Goal: Information Seeking & Learning: Find specific fact

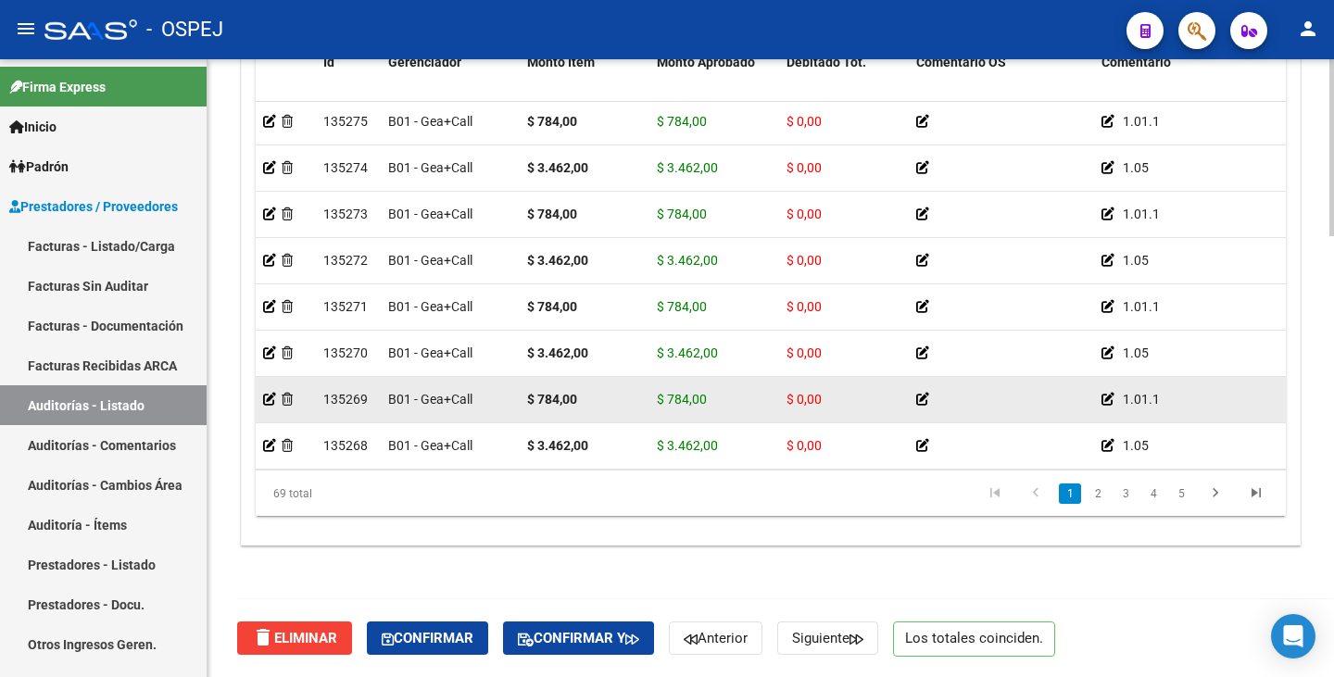
scroll to position [93, 0]
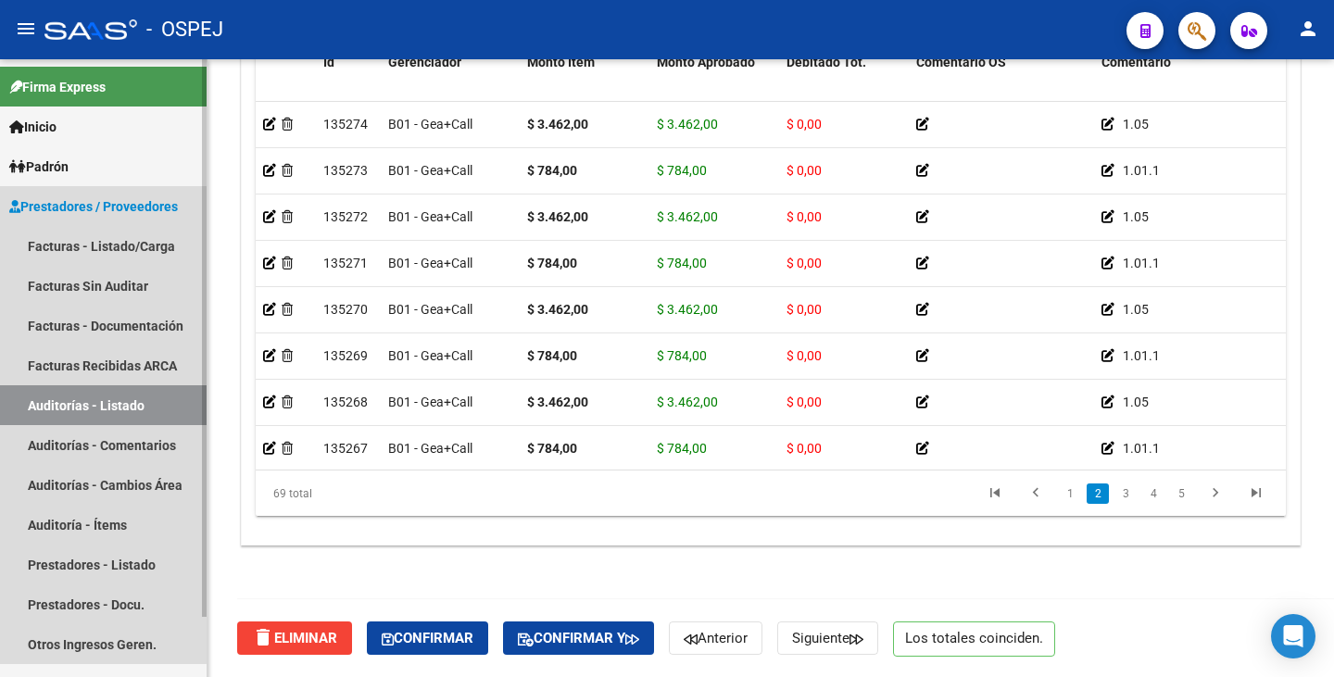
click at [31, 408] on link "Auditorías - Listado" at bounding box center [103, 405] width 207 height 40
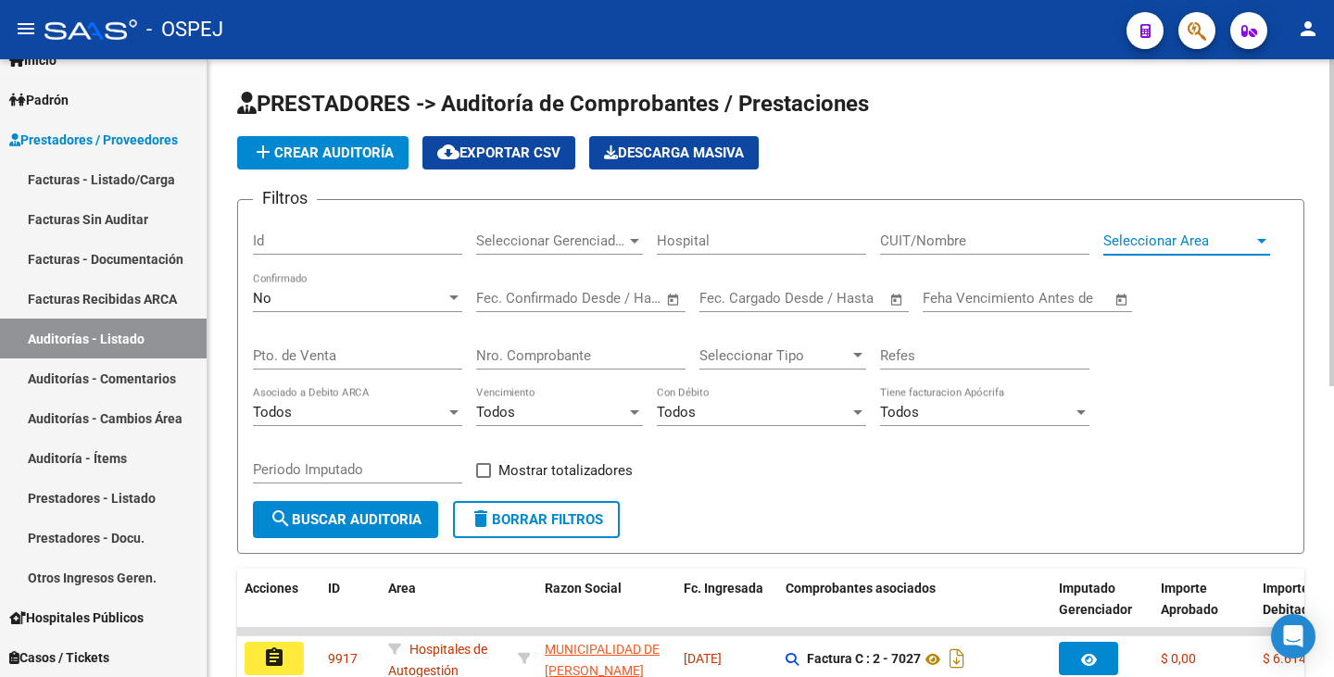
click at [1256, 241] on div at bounding box center [1261, 240] width 17 height 15
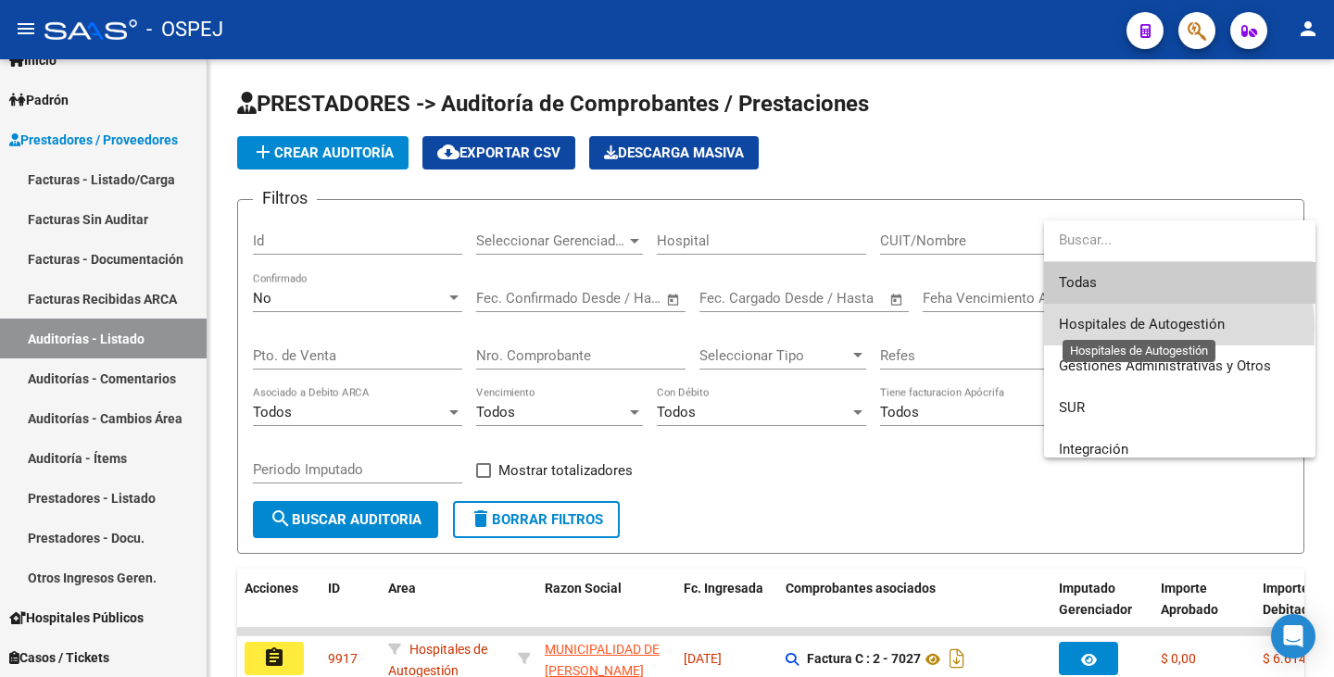
click at [1144, 328] on span "Hospitales de Autogestión" at bounding box center [1142, 324] width 166 height 17
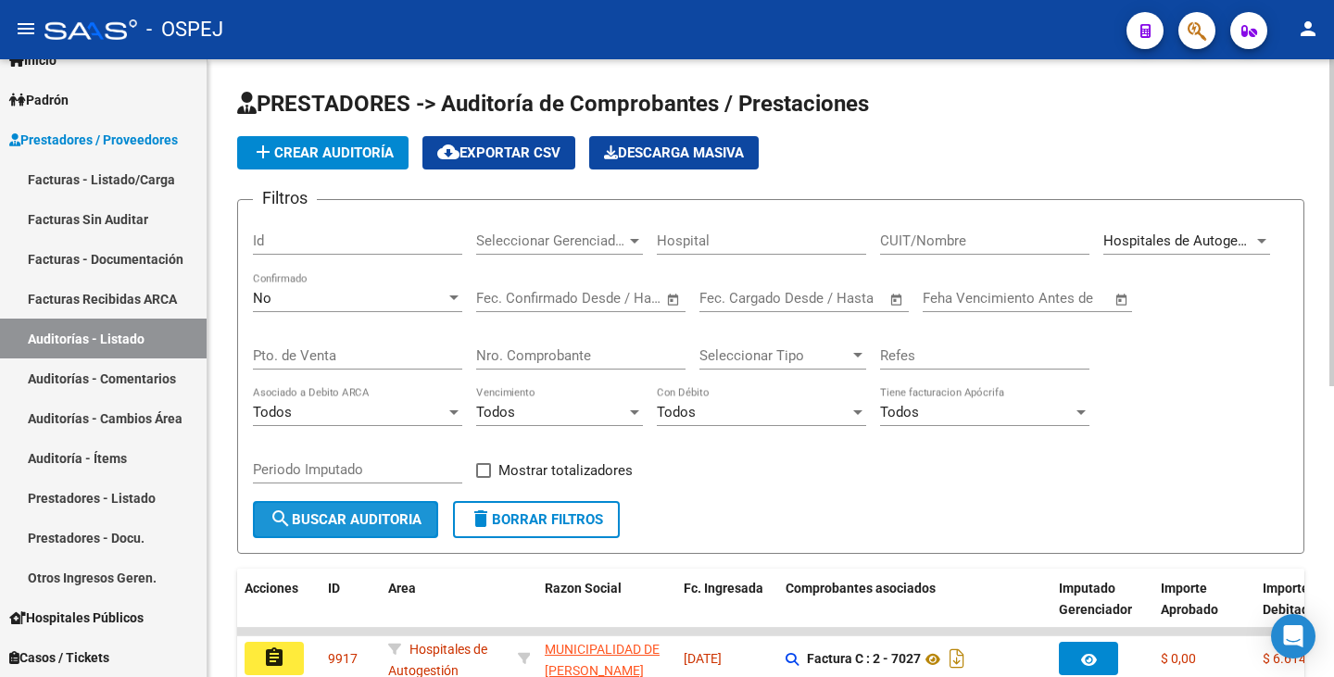
click at [329, 532] on button "search Buscar Auditoria" at bounding box center [345, 519] width 185 height 37
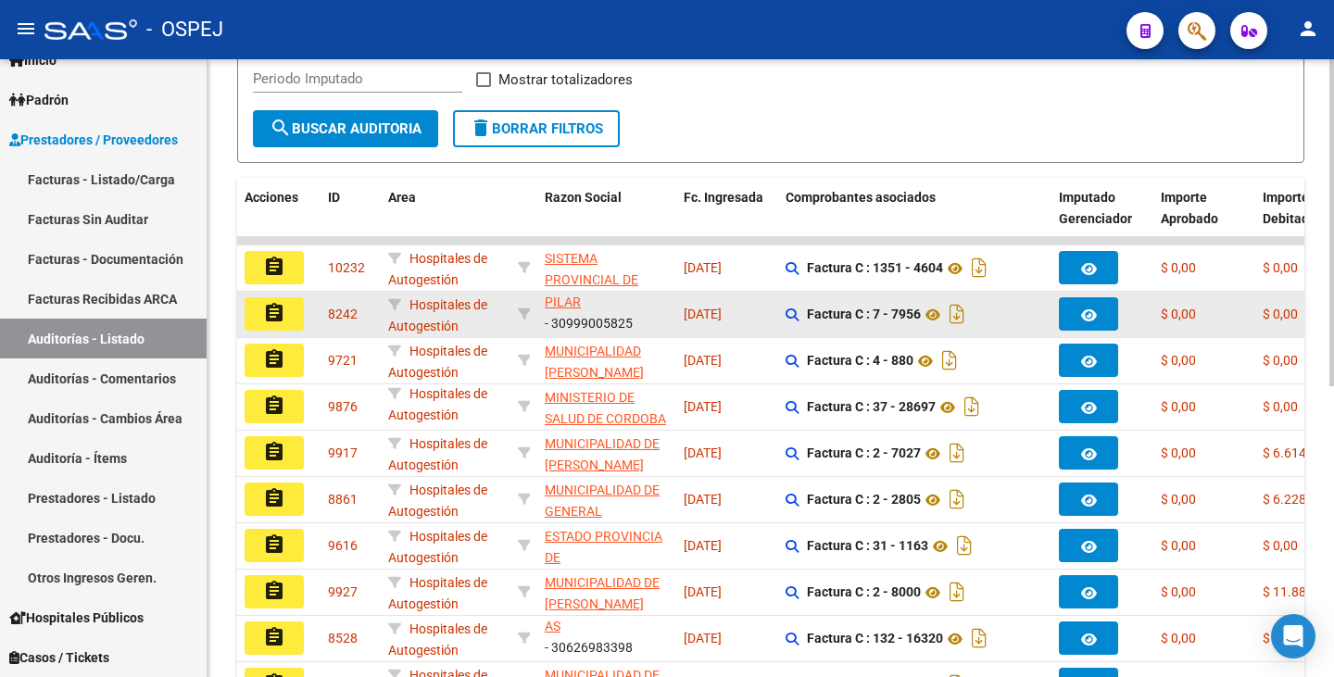
scroll to position [363, 0]
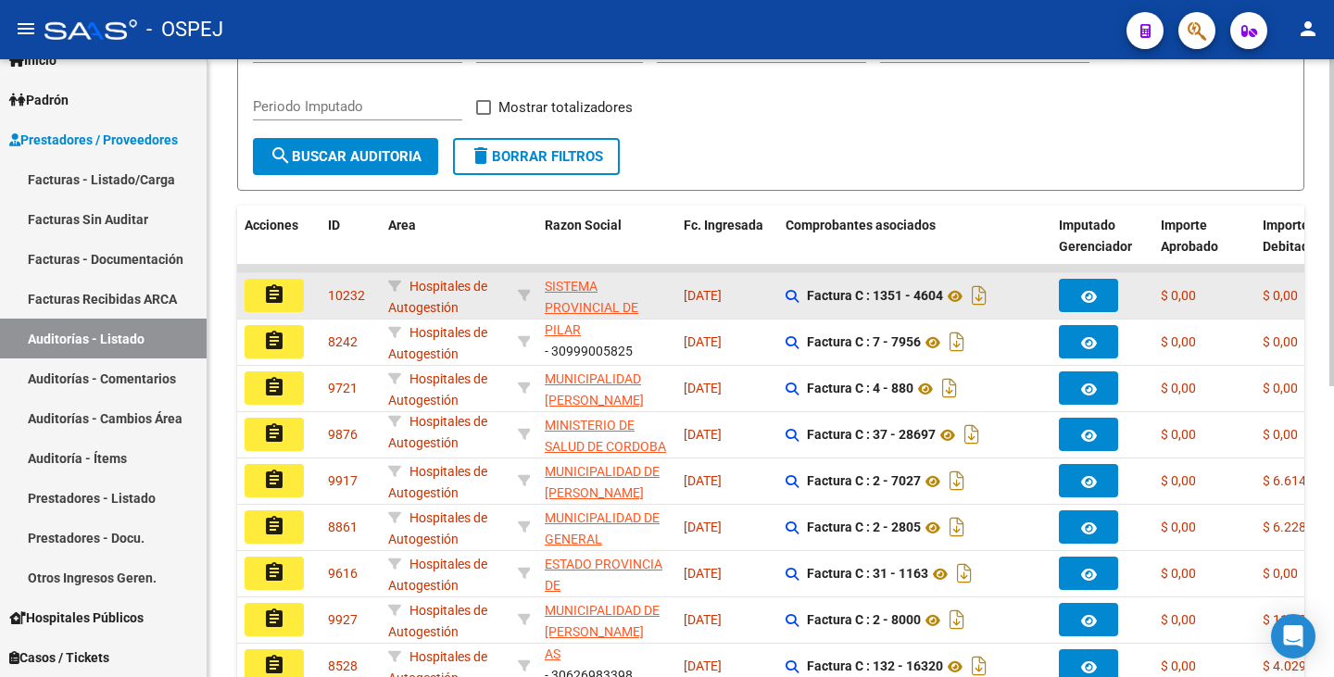
click at [271, 286] on mat-icon "assignment" at bounding box center [274, 294] width 22 height 22
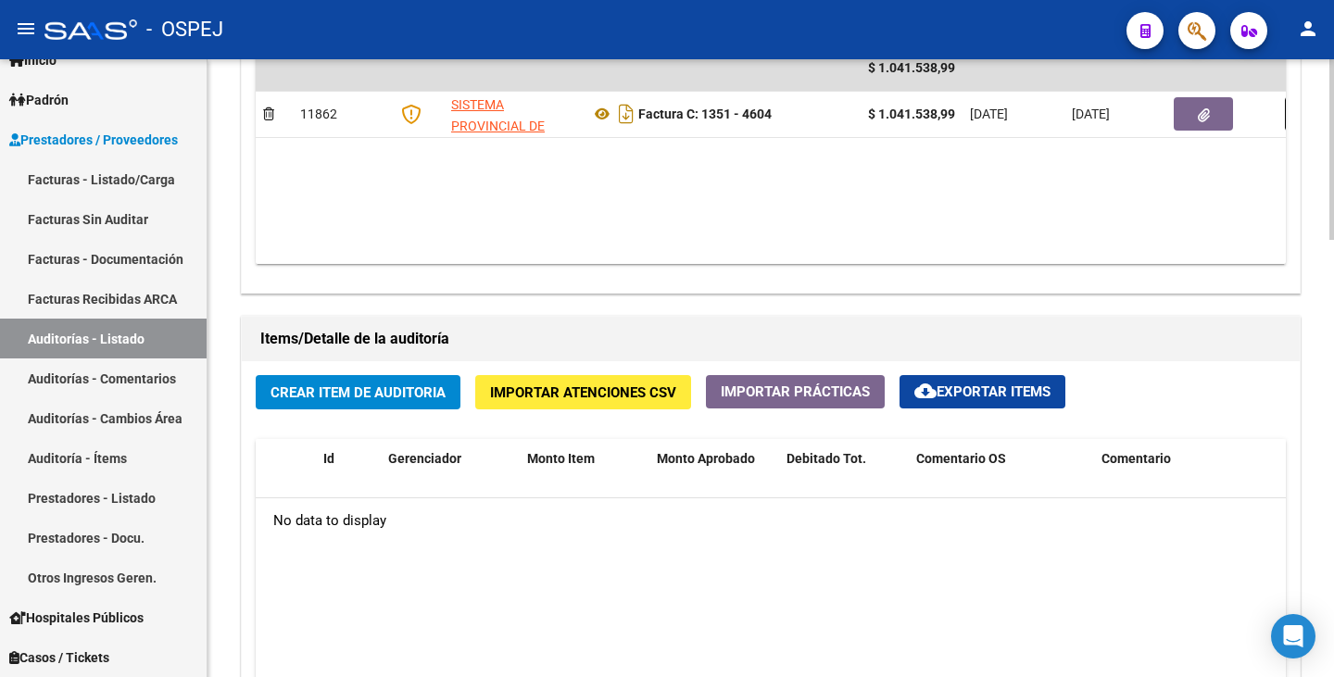
scroll to position [1019, 0]
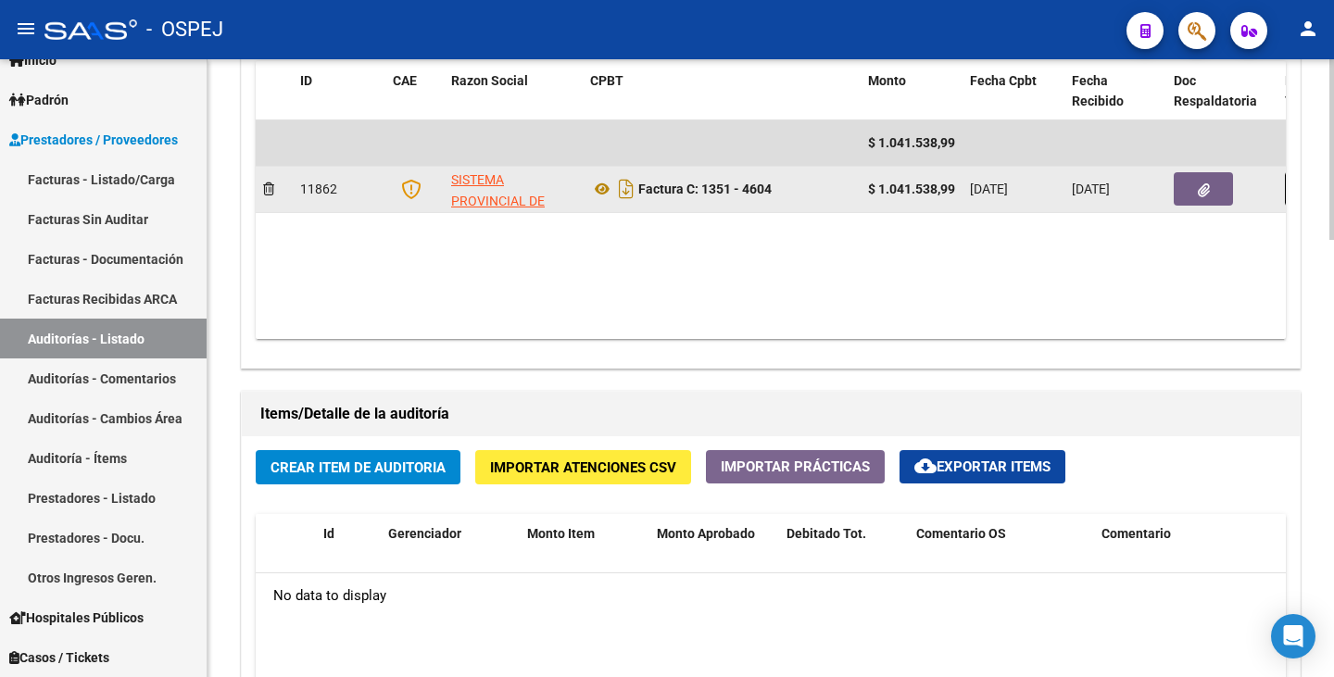
click at [1189, 175] on button "button" at bounding box center [1203, 188] width 59 height 33
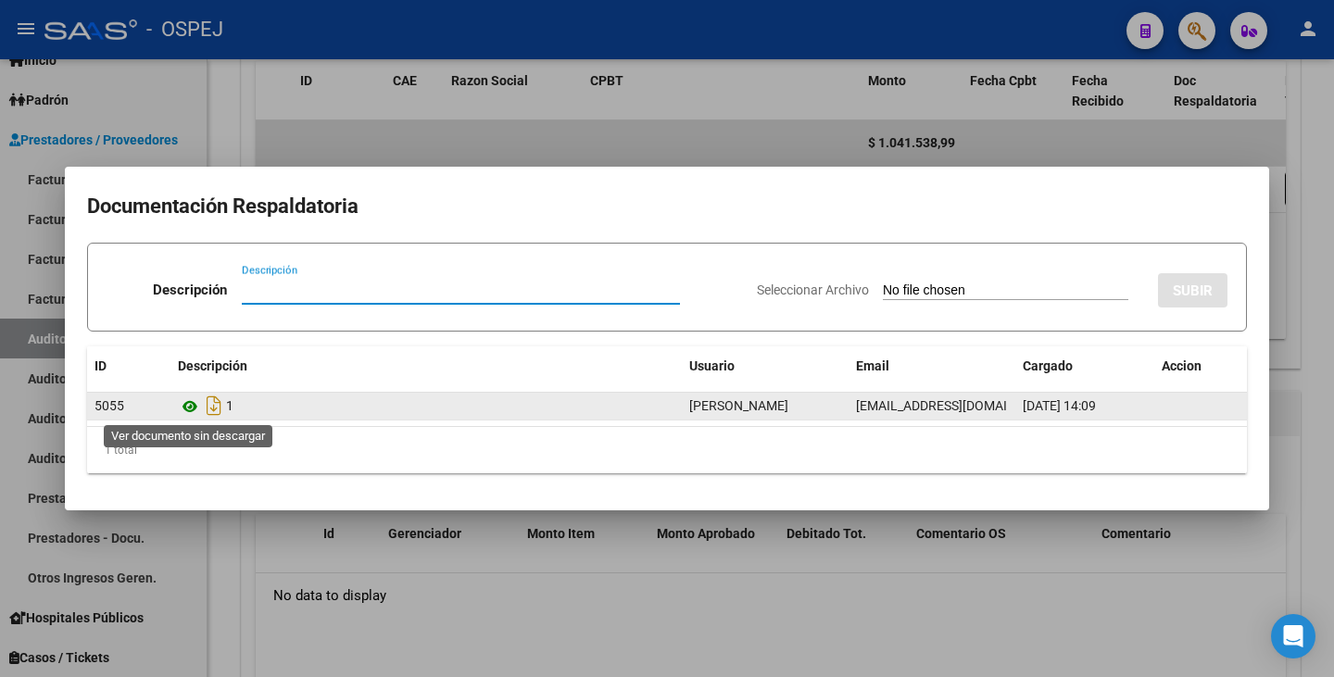
click at [182, 408] on icon at bounding box center [190, 407] width 24 height 22
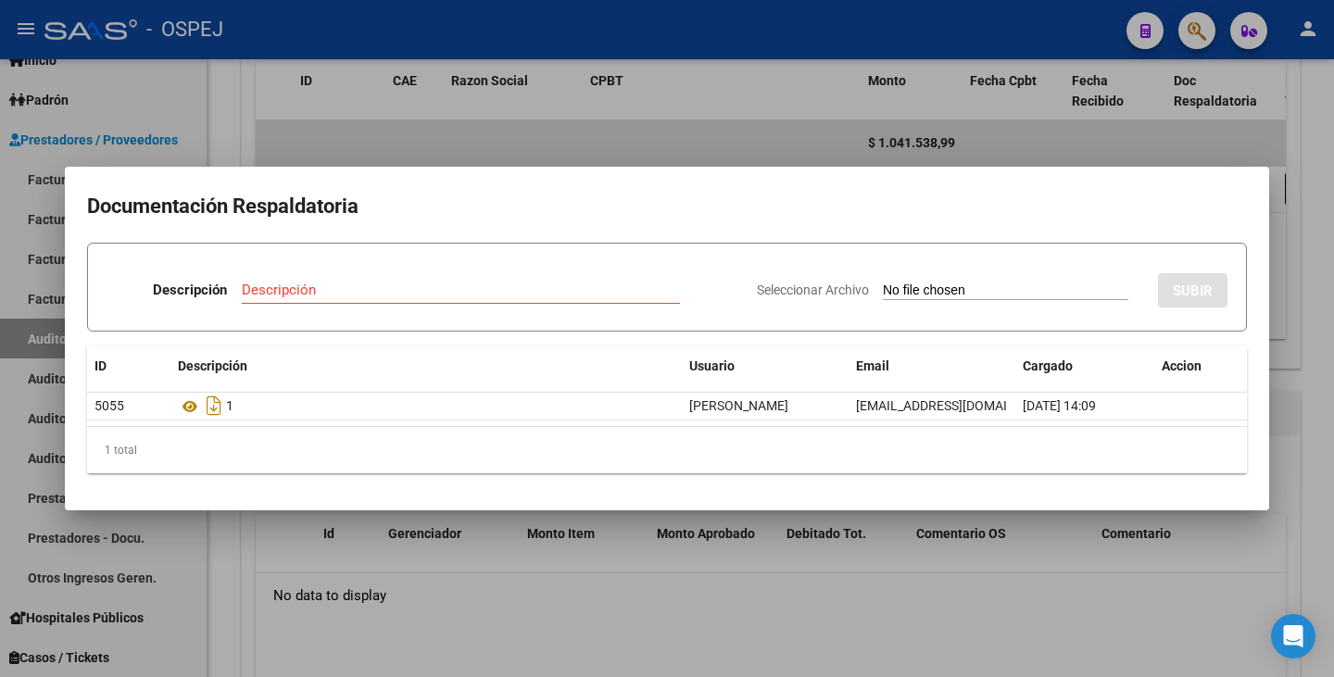
click at [709, 147] on div at bounding box center [667, 338] width 1334 height 677
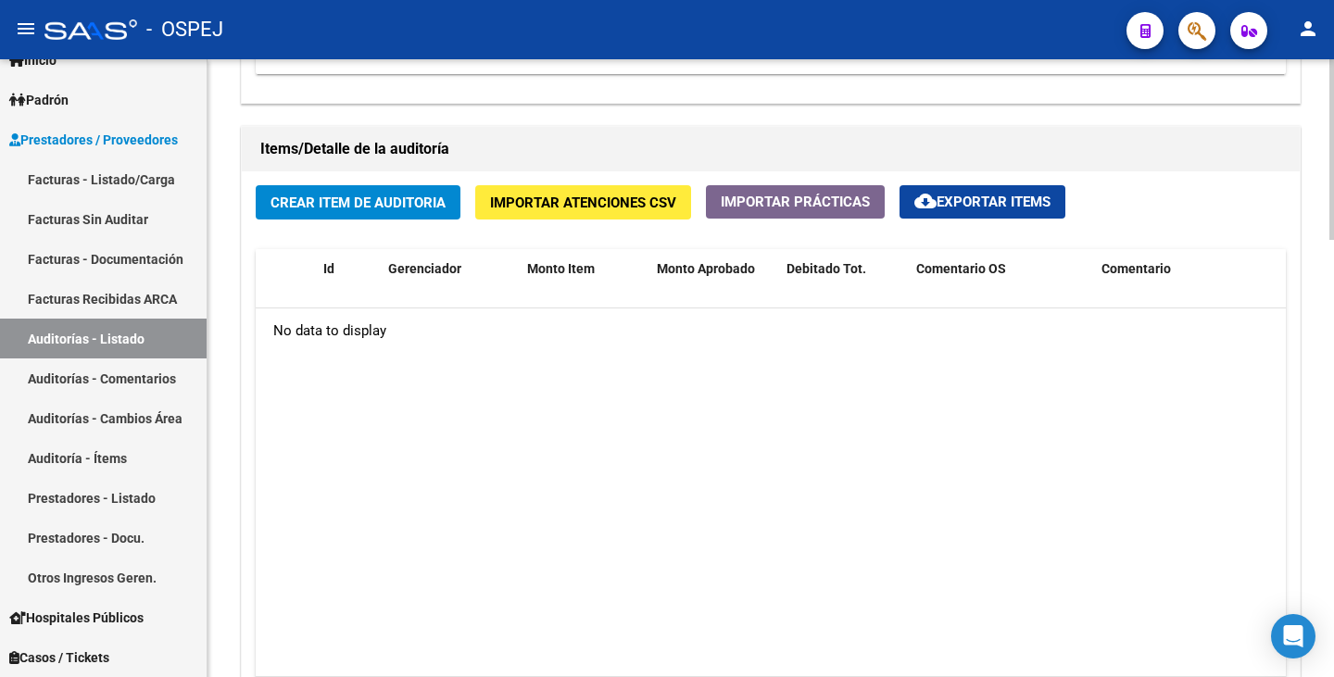
scroll to position [1297, 0]
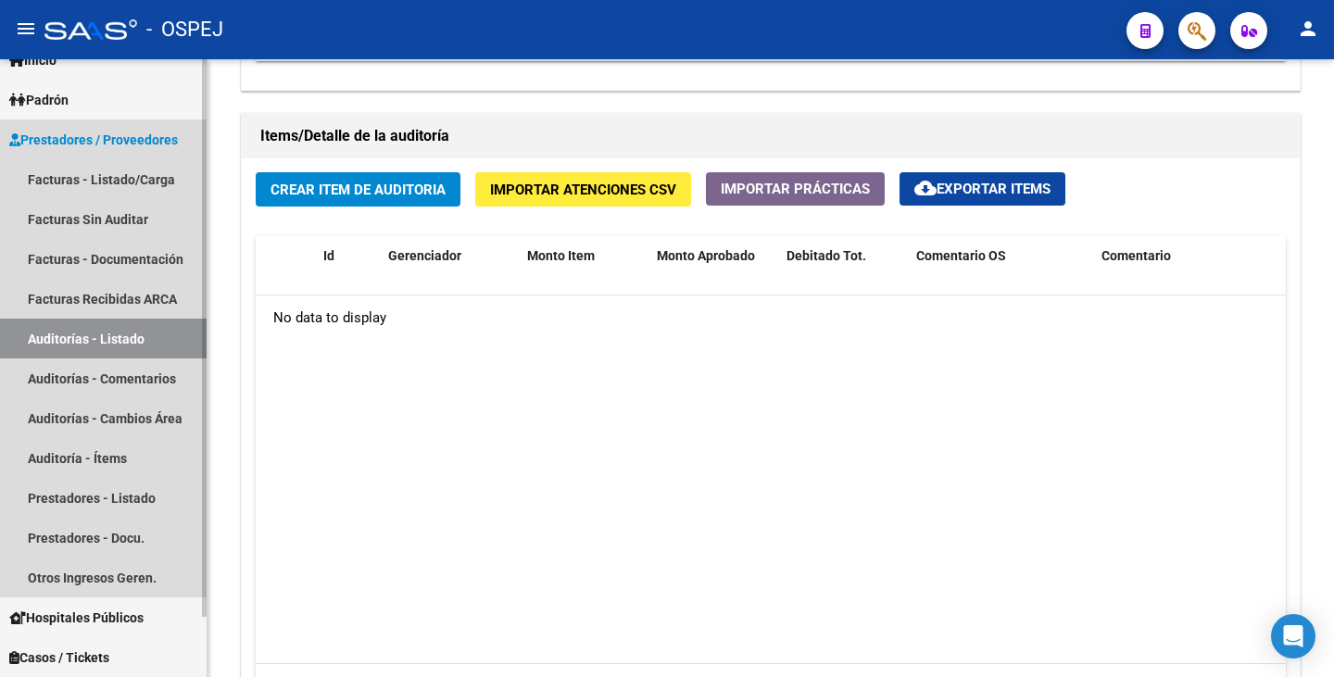
click at [53, 342] on link "Auditorías - Listado" at bounding box center [103, 339] width 207 height 40
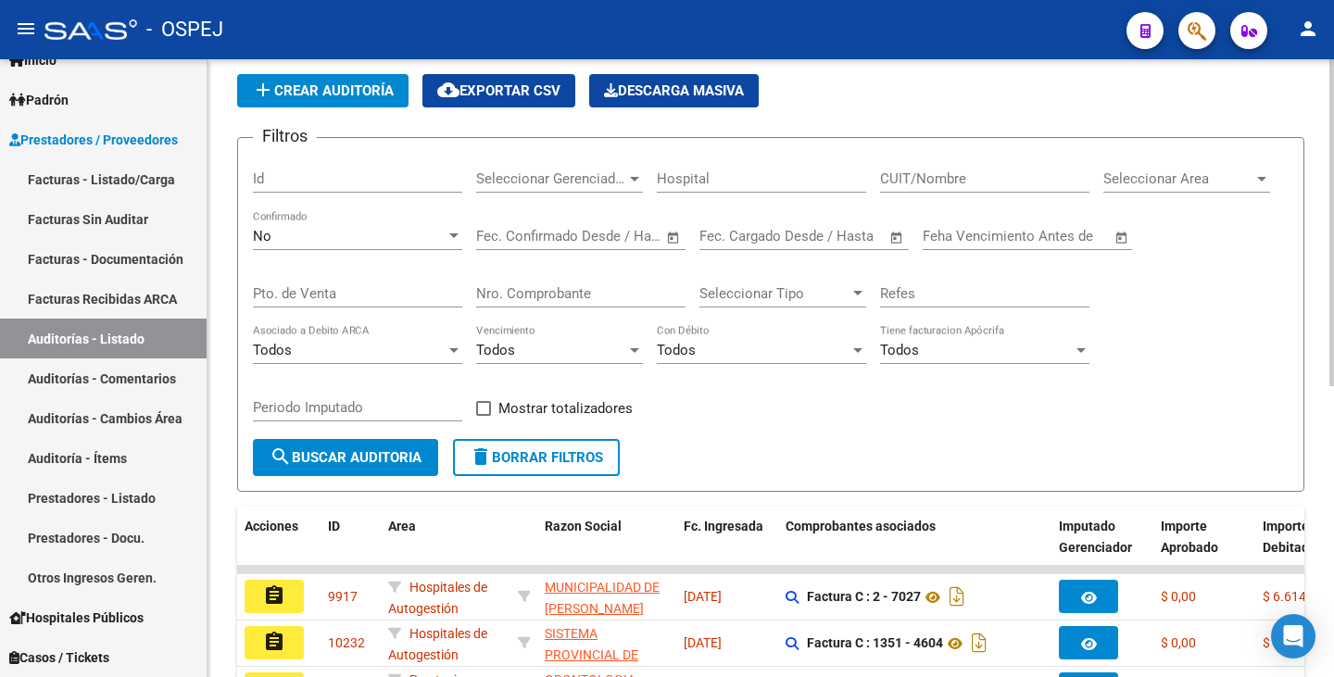
scroll to position [548, 0]
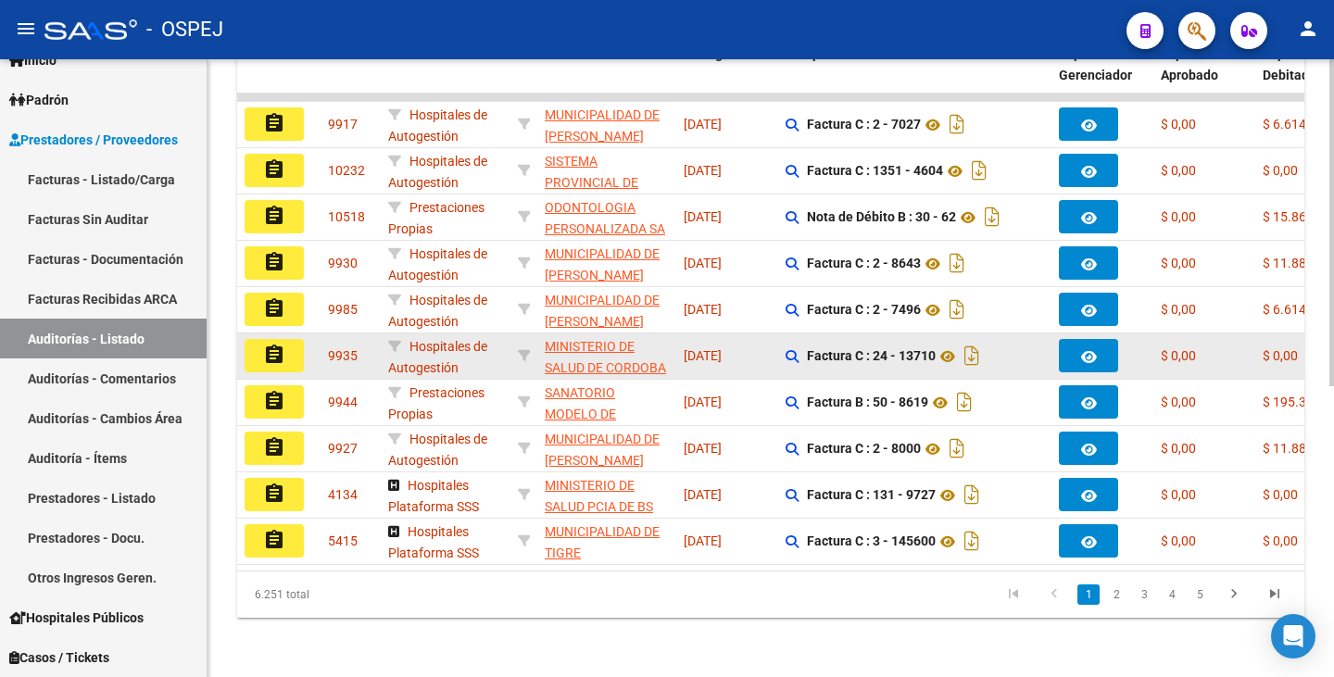
click at [283, 344] on mat-icon "assignment" at bounding box center [274, 355] width 22 height 22
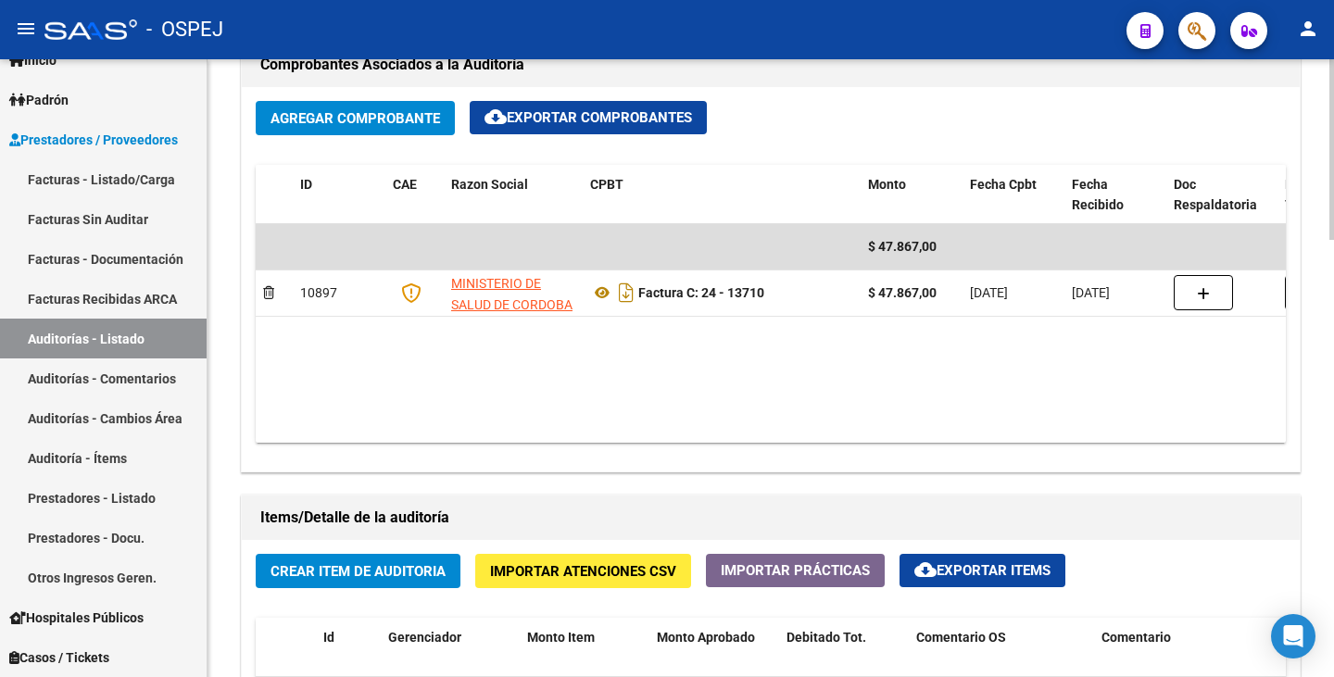
scroll to position [926, 0]
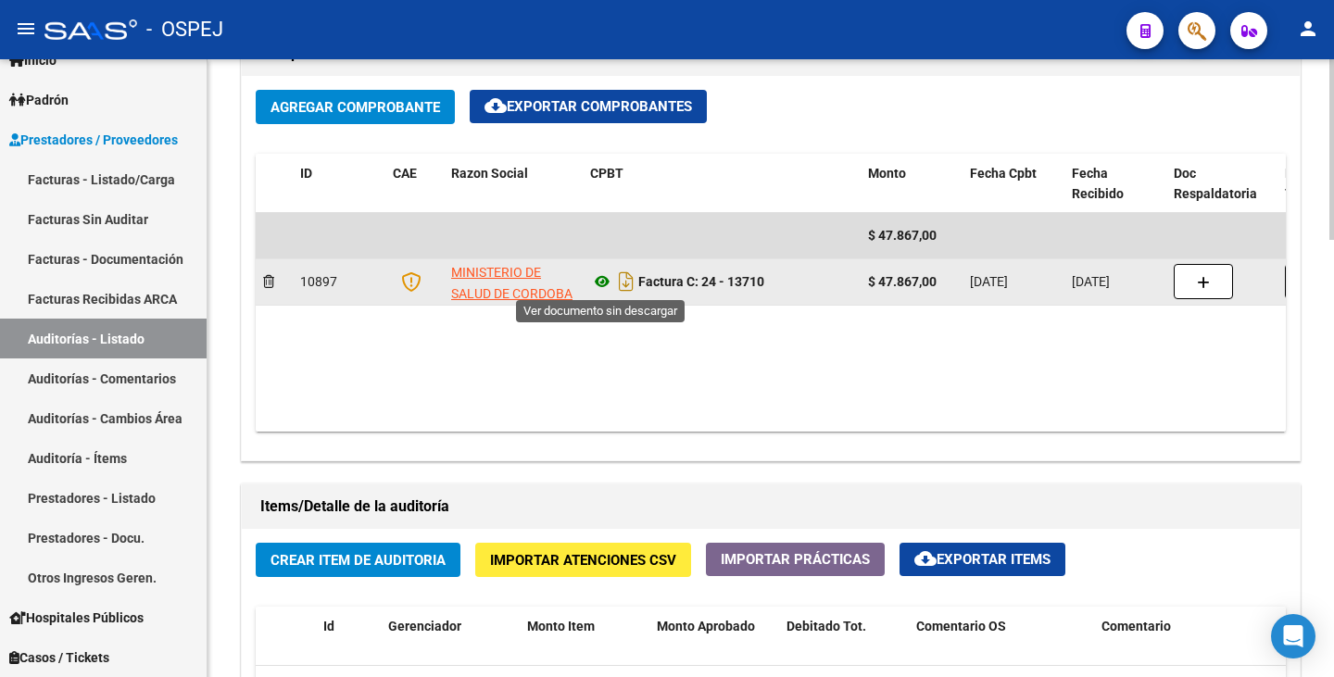
click at [605, 287] on icon at bounding box center [602, 281] width 24 height 22
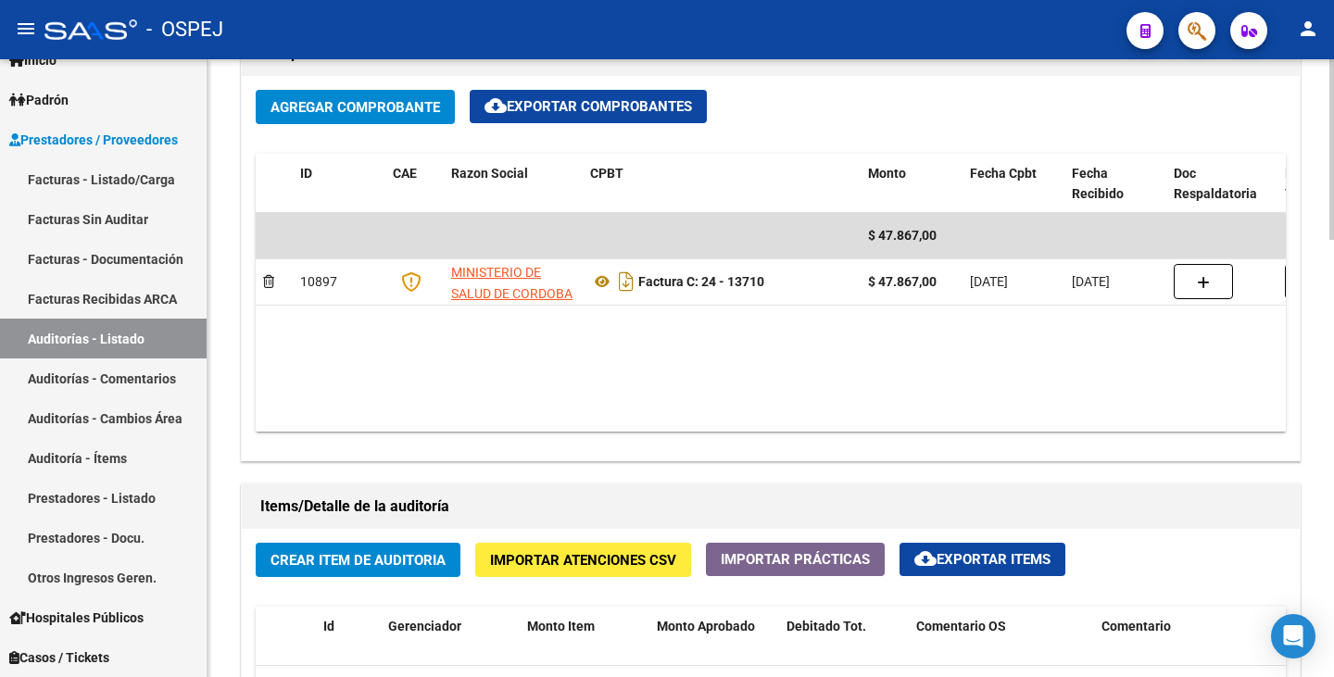
click at [558, 552] on span "Importar Atenciones CSV" at bounding box center [583, 560] width 186 height 17
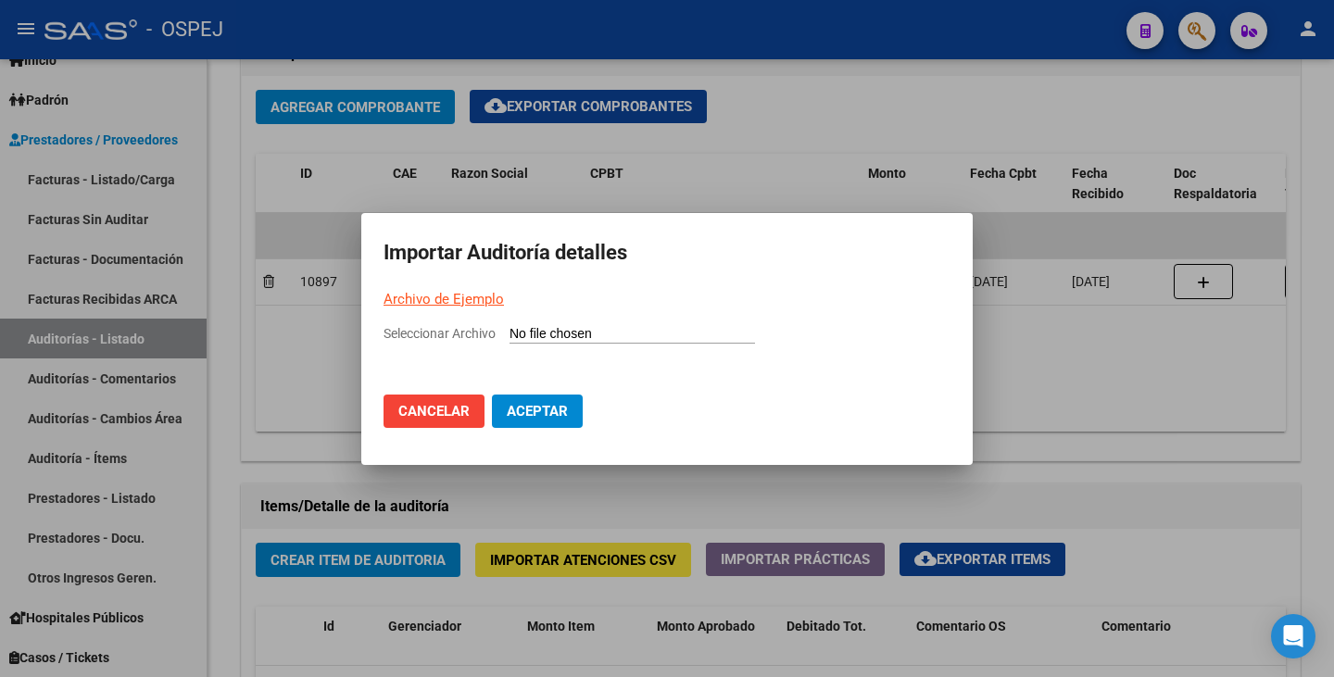
click at [431, 302] on link "Archivo de Ejemplo" at bounding box center [443, 299] width 120 height 17
click at [1029, 106] on div at bounding box center [667, 338] width 1334 height 677
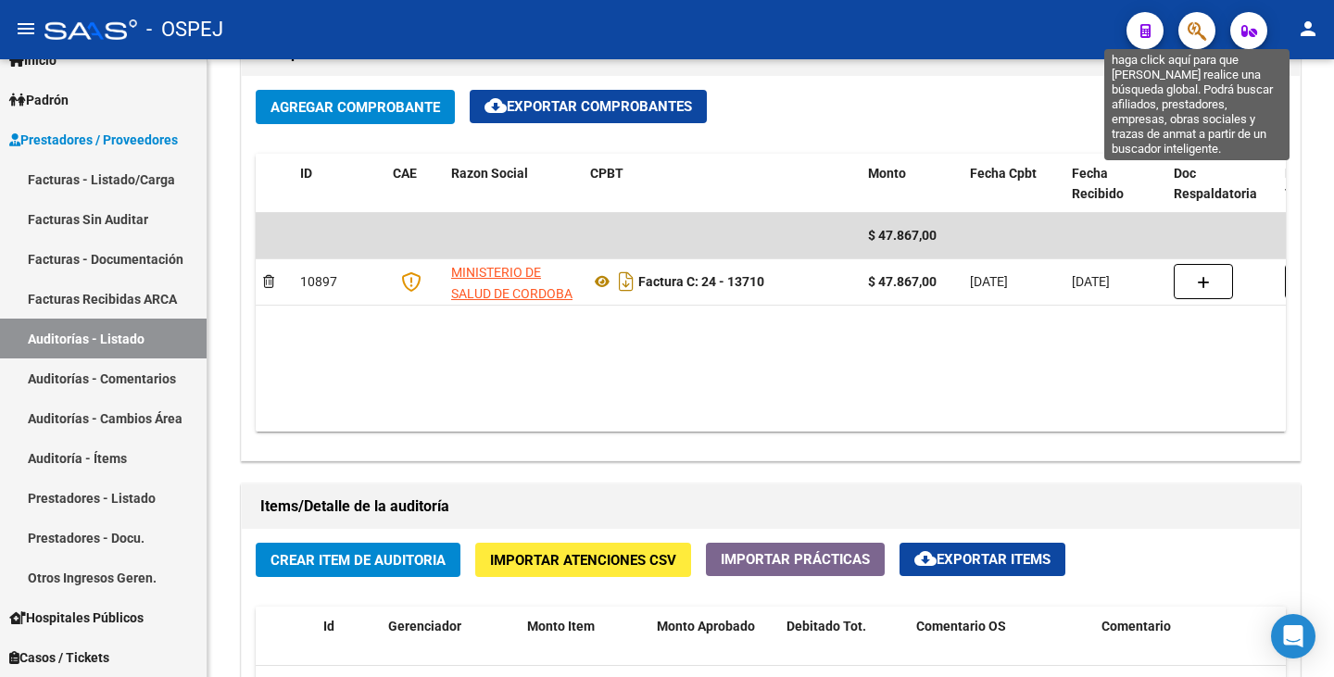
click at [1187, 29] on icon "button" at bounding box center [1196, 30] width 19 height 21
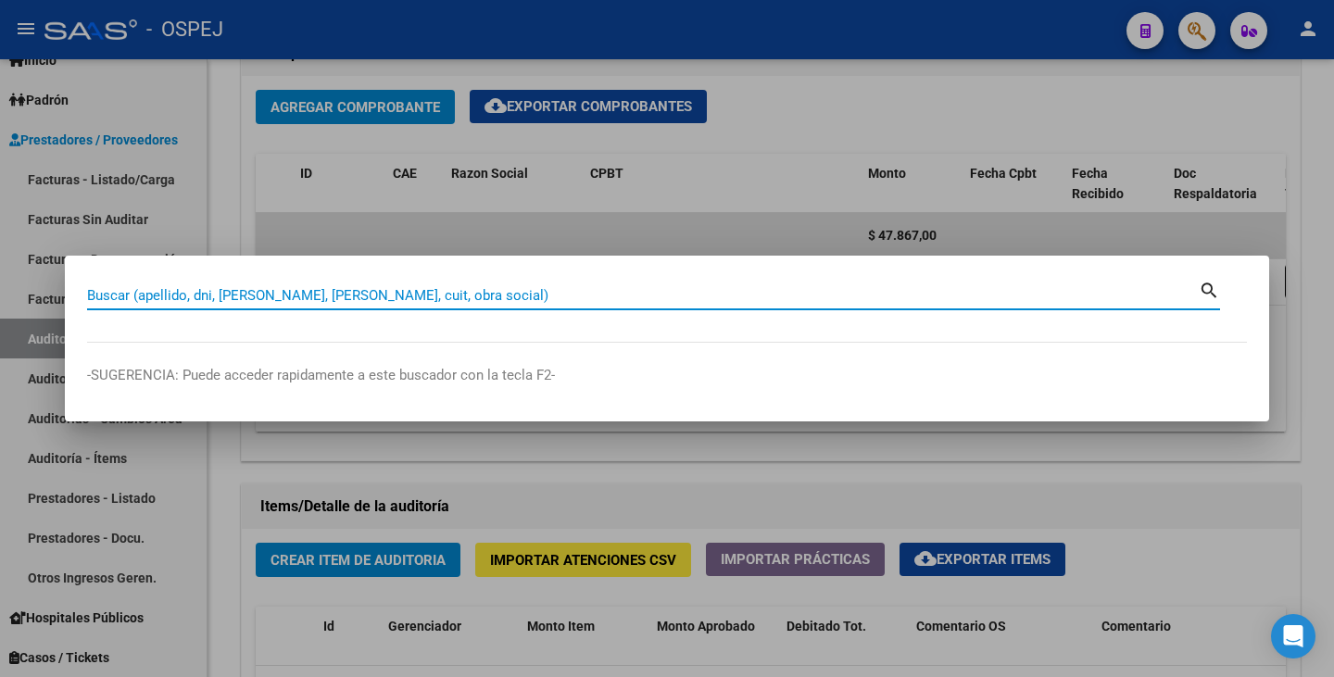
paste input "33535364"
type input "33535364"
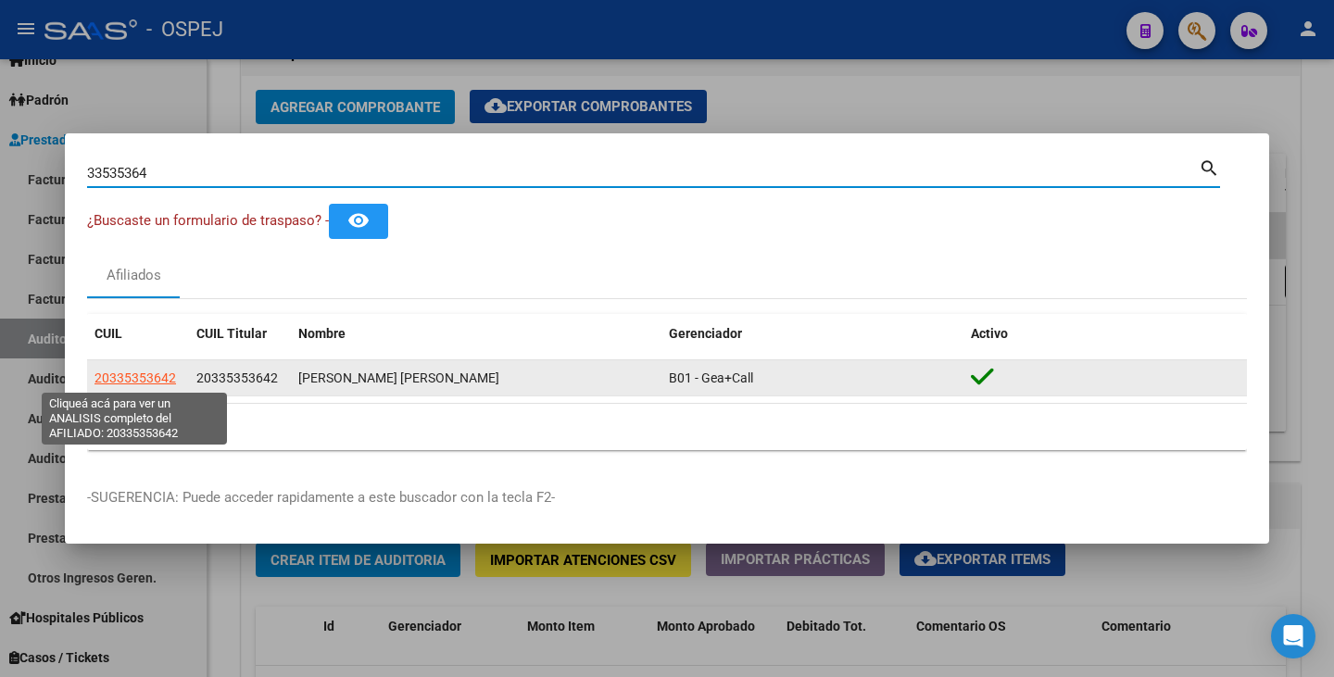
click at [160, 374] on span "20335353642" at bounding box center [135, 378] width 82 height 15
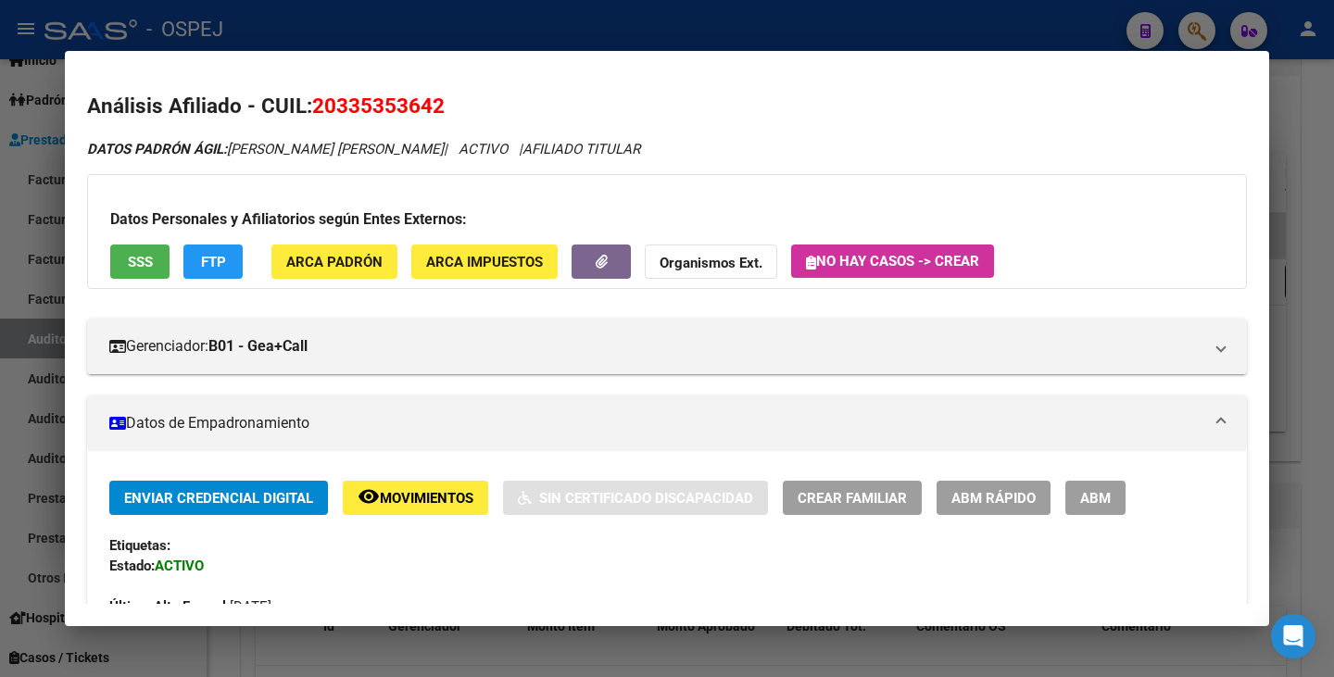
drag, startPoint x: 315, startPoint y: 106, endPoint x: 531, endPoint y: 117, distance: 216.1
click at [531, 117] on h2 "Análisis Afiliado - CUIL: 20335353642" at bounding box center [667, 106] width 1160 height 31
click at [401, 110] on span "20335353642" at bounding box center [378, 106] width 132 height 24
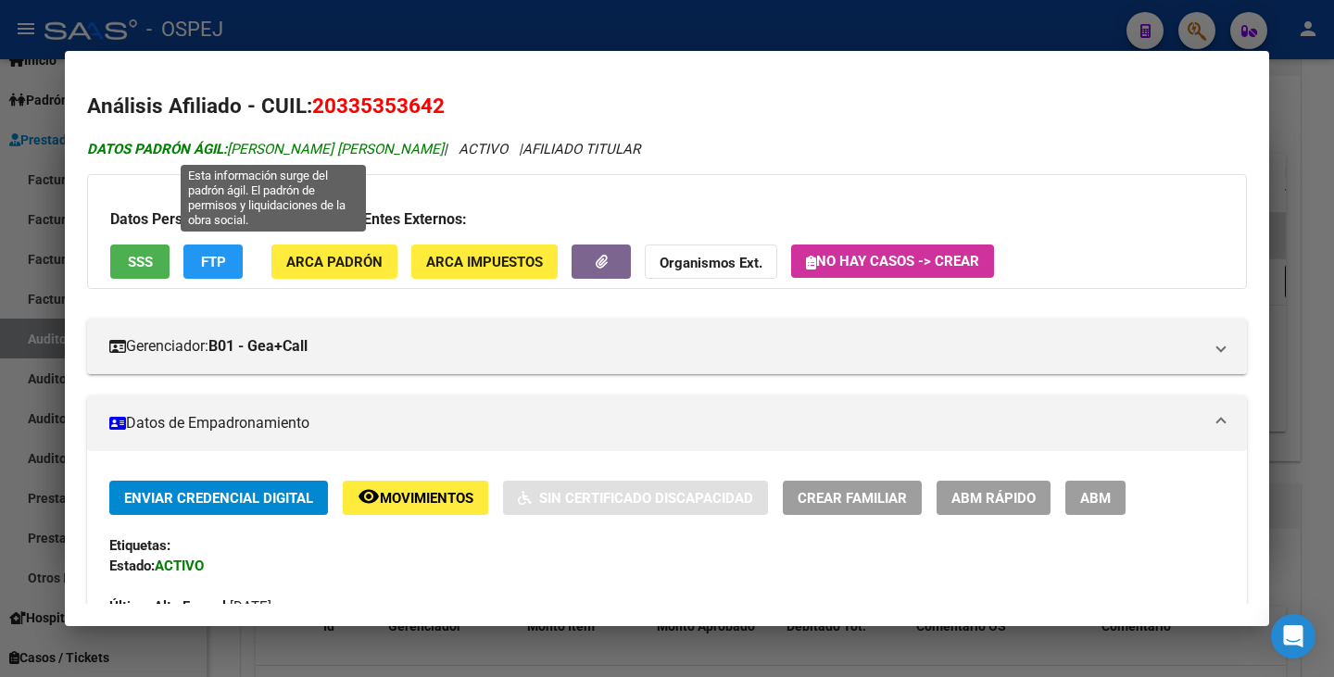
drag, startPoint x: 232, startPoint y: 147, endPoint x: 453, endPoint y: 151, distance: 221.4
click at [444, 151] on span "DATOS PADRÓN ÁGIL: [PERSON_NAME] [PERSON_NAME]" at bounding box center [265, 149] width 357 height 17
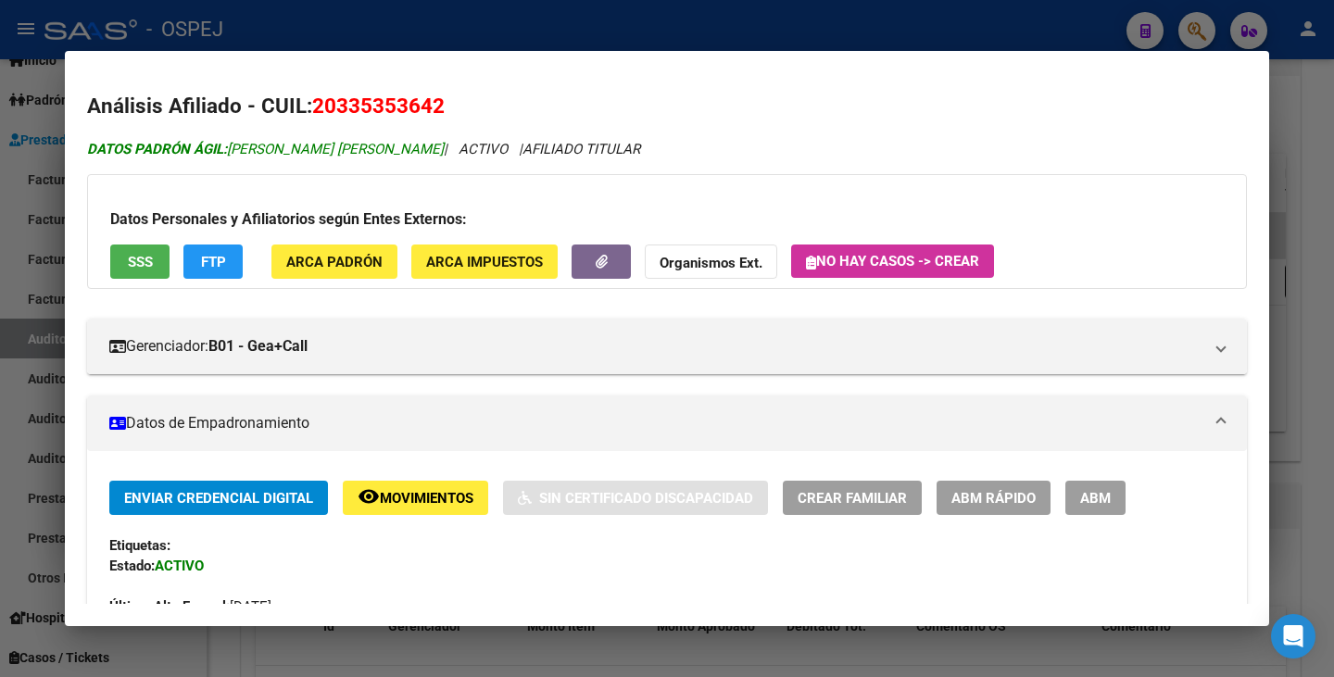
copy span "[PERSON_NAME] [PERSON_NAME]"
click at [13, 306] on div at bounding box center [667, 338] width 1334 height 677
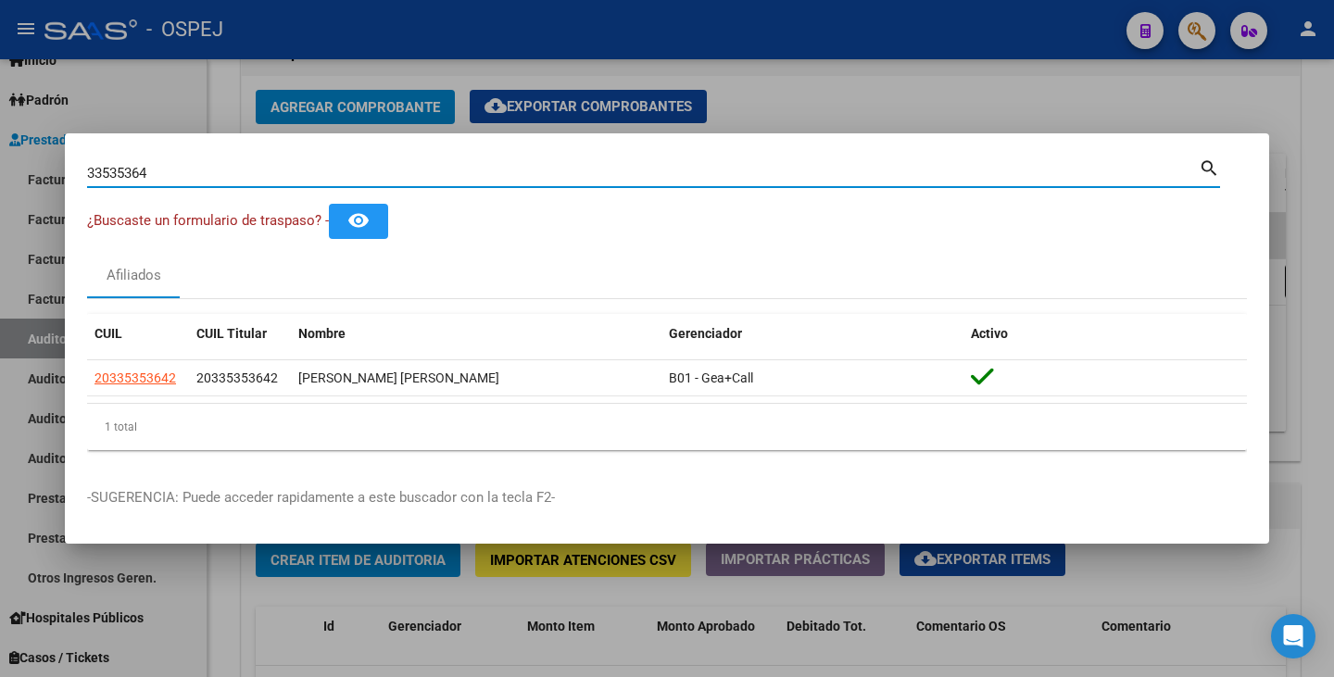
drag, startPoint x: 195, startPoint y: 180, endPoint x: 0, endPoint y: 144, distance: 197.7
click at [0, 144] on div "33535364 Buscar (apellido, dni, cuil, nro traspaso, cuit, obra social) search ¿…" at bounding box center [667, 338] width 1334 height 677
paste input "21396356"
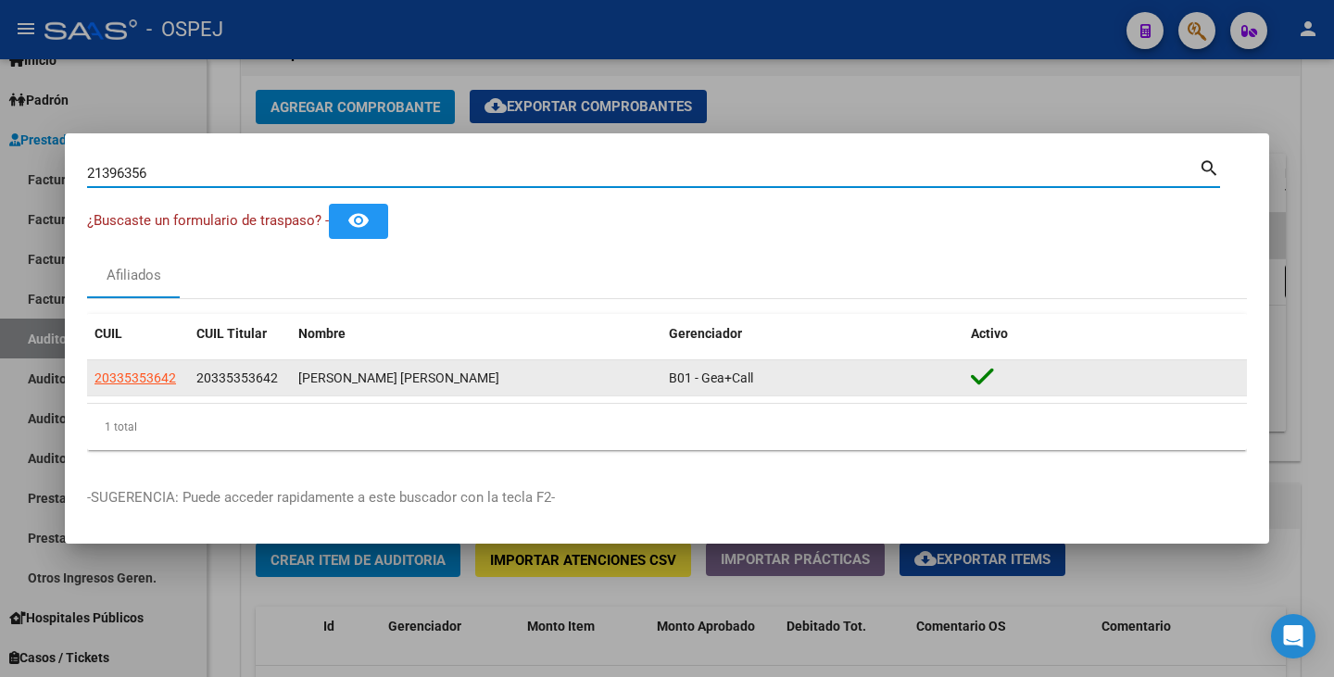
type input "21396356"
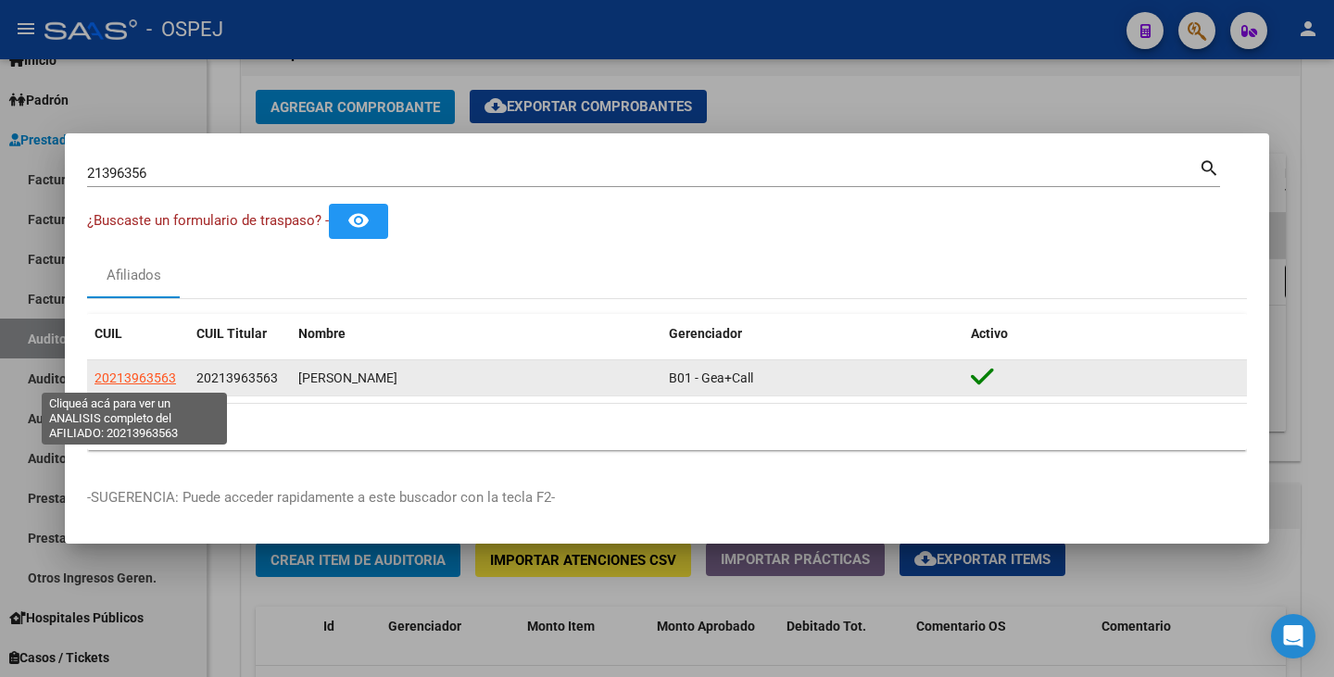
click at [140, 375] on span "20213963563" at bounding box center [135, 378] width 82 height 15
type textarea "20213963563"
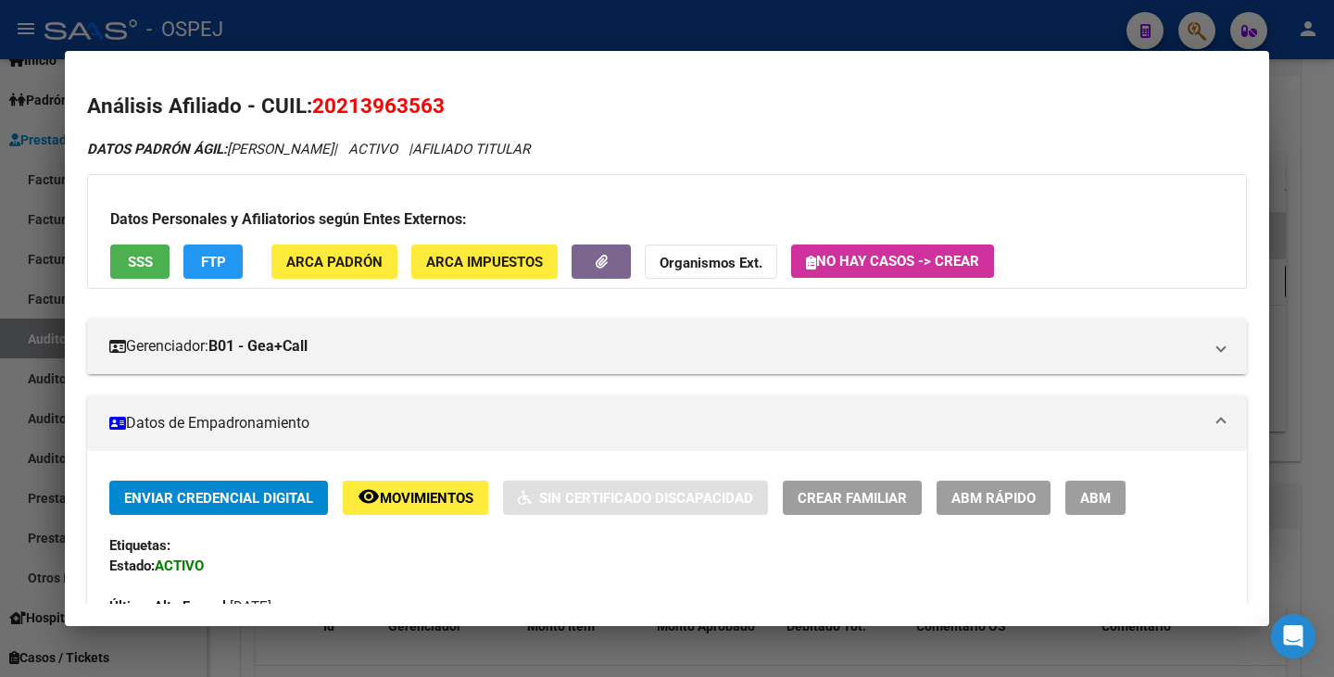
drag, startPoint x: 315, startPoint y: 103, endPoint x: 446, endPoint y: 103, distance: 130.6
click at [446, 103] on h2 "Análisis Afiliado - CUIL: 20213963563" at bounding box center [667, 106] width 1160 height 31
copy span "20213963563"
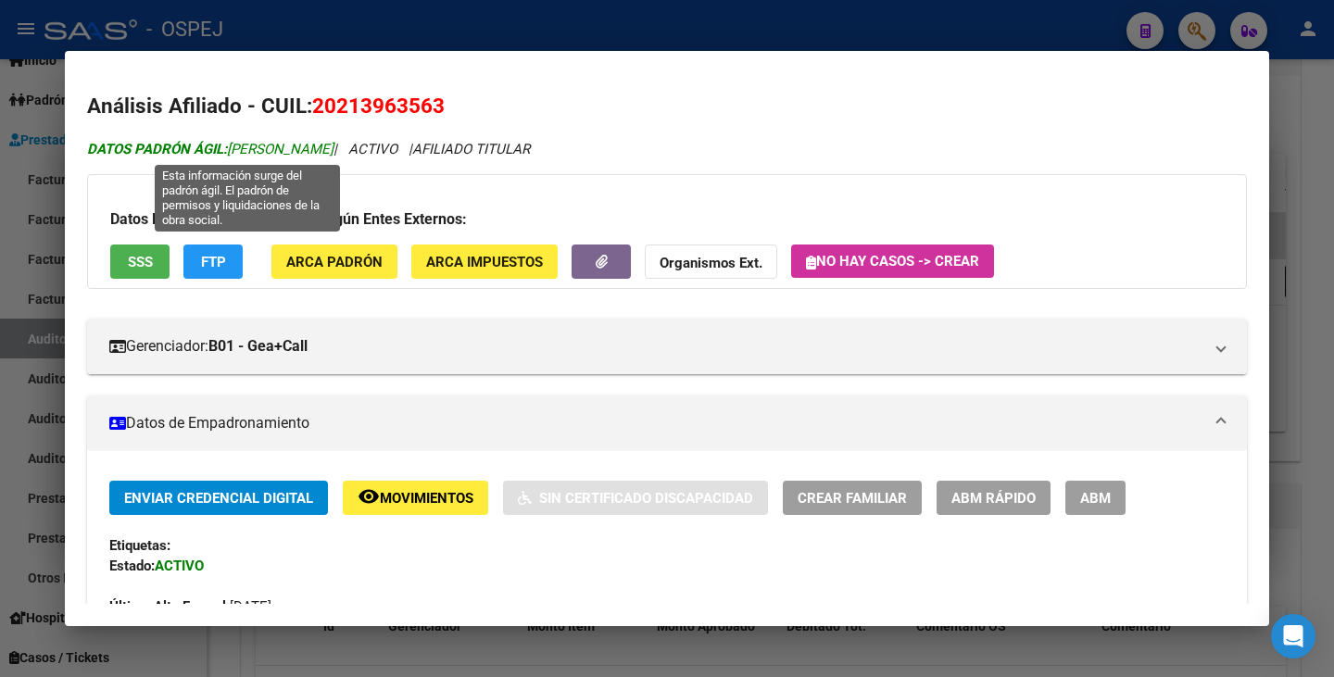
click at [226, 144] on strong "DATOS PADRÓN ÁGIL:" at bounding box center [157, 149] width 140 height 17
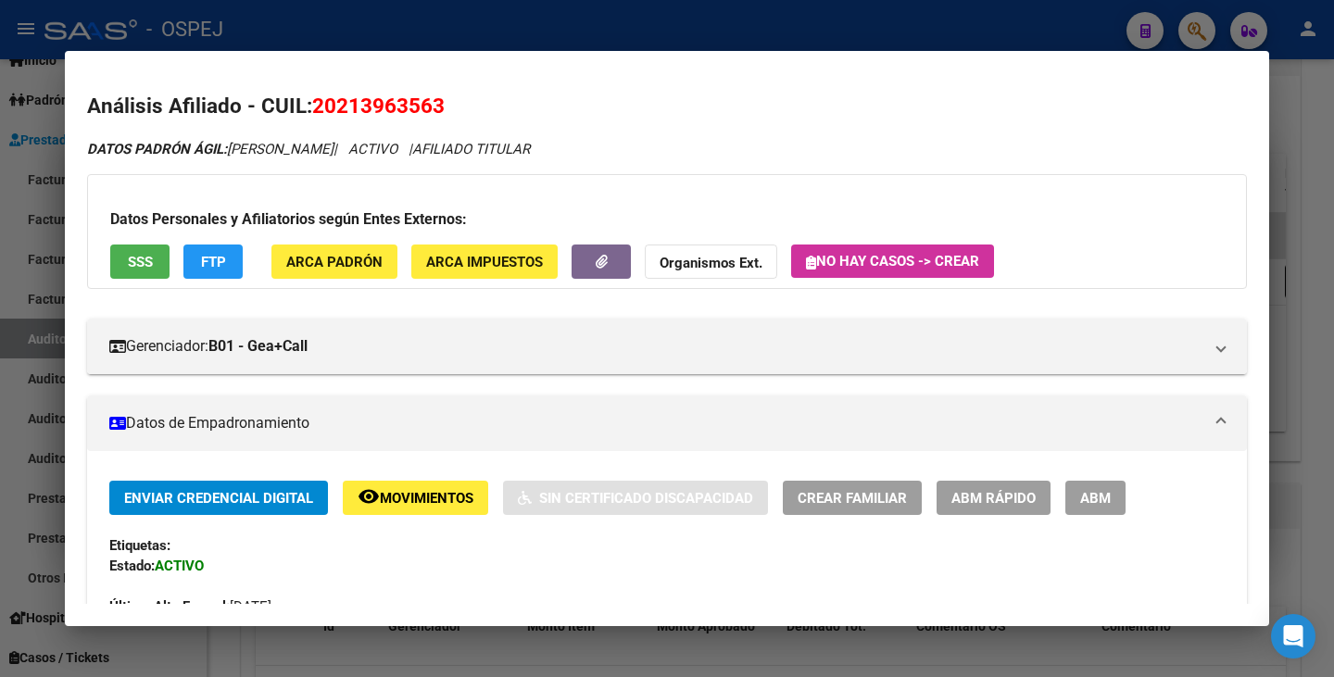
drag, startPoint x: 232, startPoint y: 150, endPoint x: 408, endPoint y: 156, distance: 176.1
click at [408, 156] on icon "DATOS PADRÓN ÁGIL: [PERSON_NAME] | ACTIVO | AFILIADO TITULAR" at bounding box center [308, 149] width 443 height 17
copy span "[PERSON_NAME]"
click at [5, 375] on div at bounding box center [667, 338] width 1334 height 677
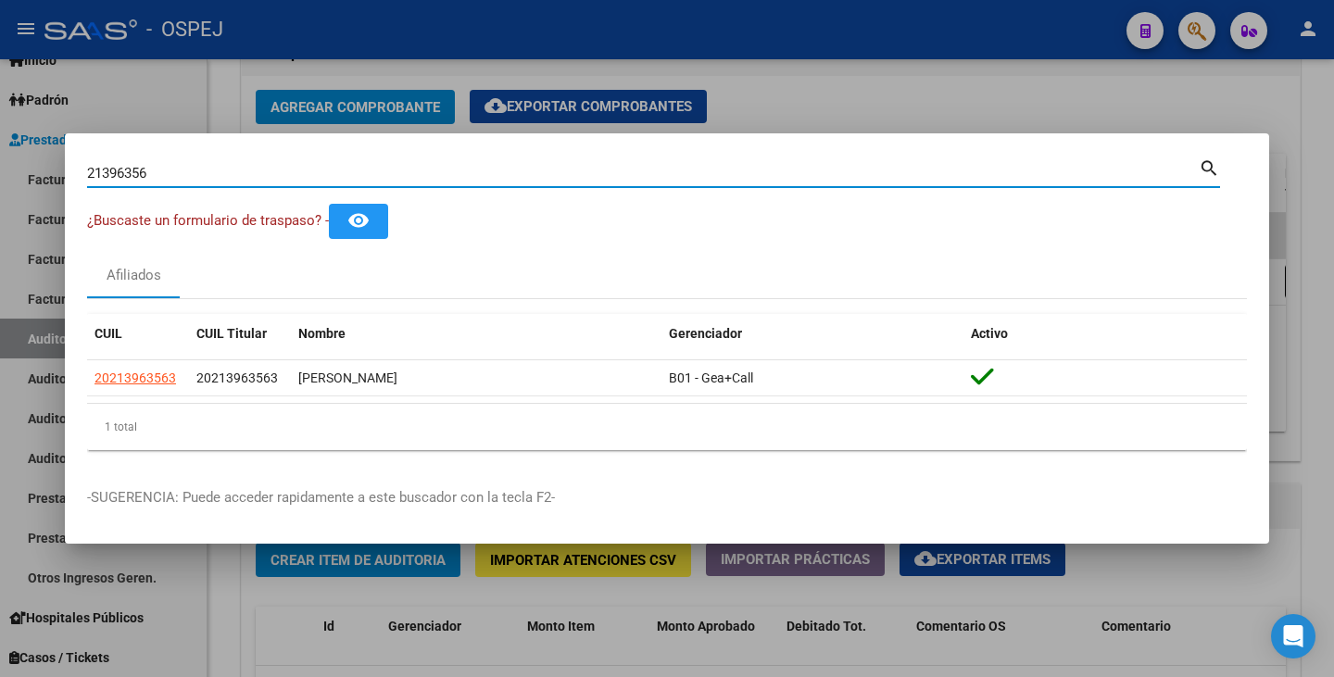
drag, startPoint x: 154, startPoint y: 172, endPoint x: 0, endPoint y: 90, distance: 174.5
click at [0, 90] on div "21396356 Buscar (apellido, dni, cuil, nro traspaso, cuit, obra social) search ¿…" at bounding box center [667, 338] width 1334 height 677
paste input "23108999"
type input "23108999"
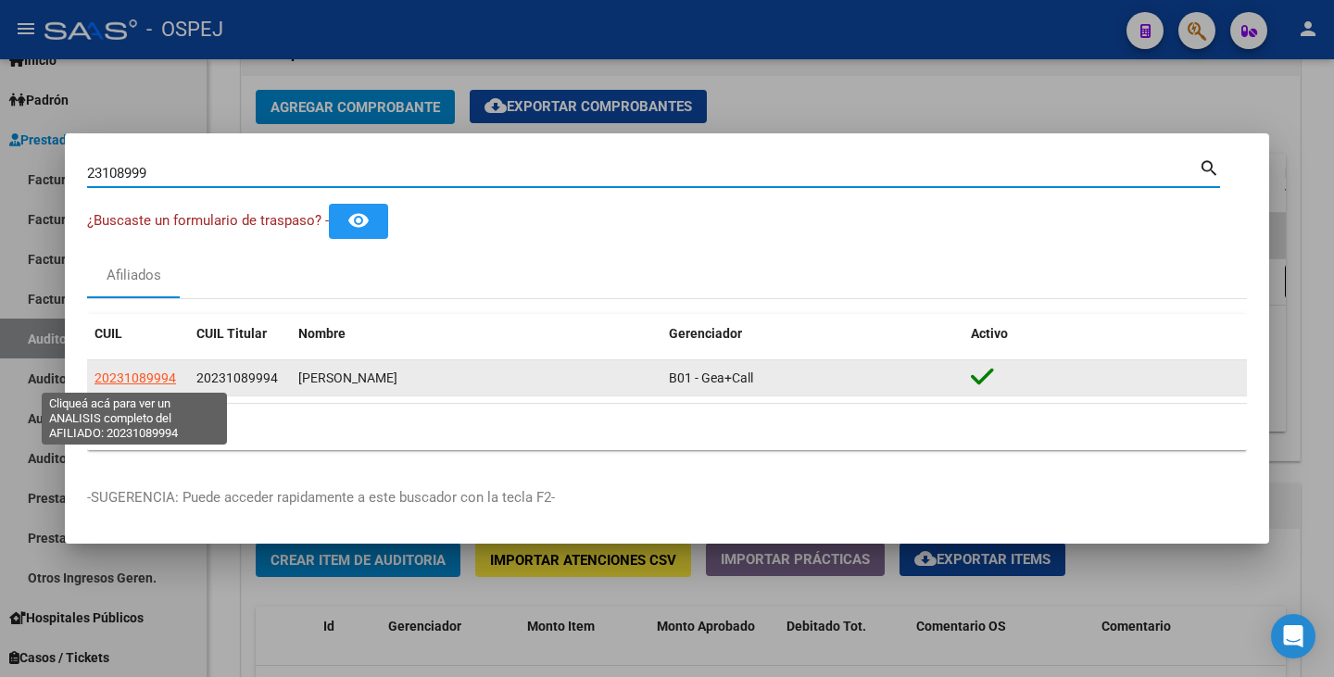
click at [157, 371] on span "20231089994" at bounding box center [135, 378] width 82 height 15
type textarea "20231089994"
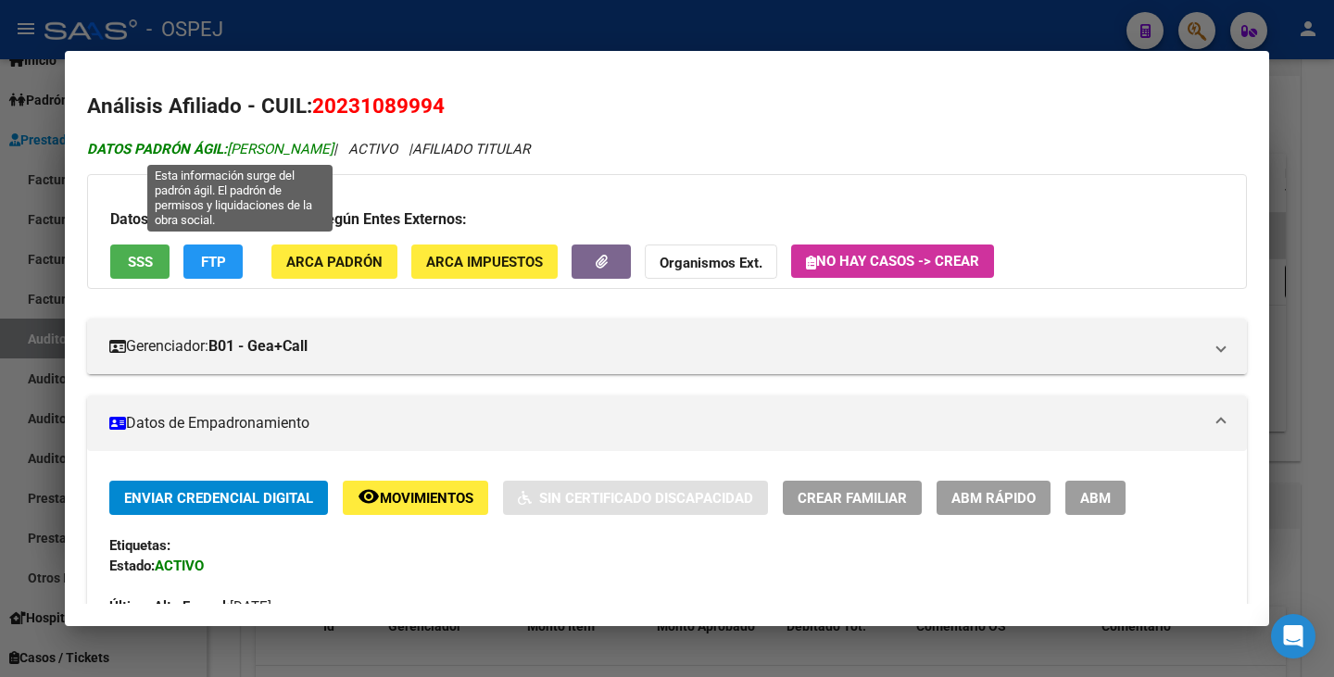
drag, startPoint x: 232, startPoint y: 152, endPoint x: 387, endPoint y: 142, distance: 155.9
click at [333, 142] on span "DATOS PADRÓN ÁGIL: [PERSON_NAME]" at bounding box center [210, 149] width 246 height 17
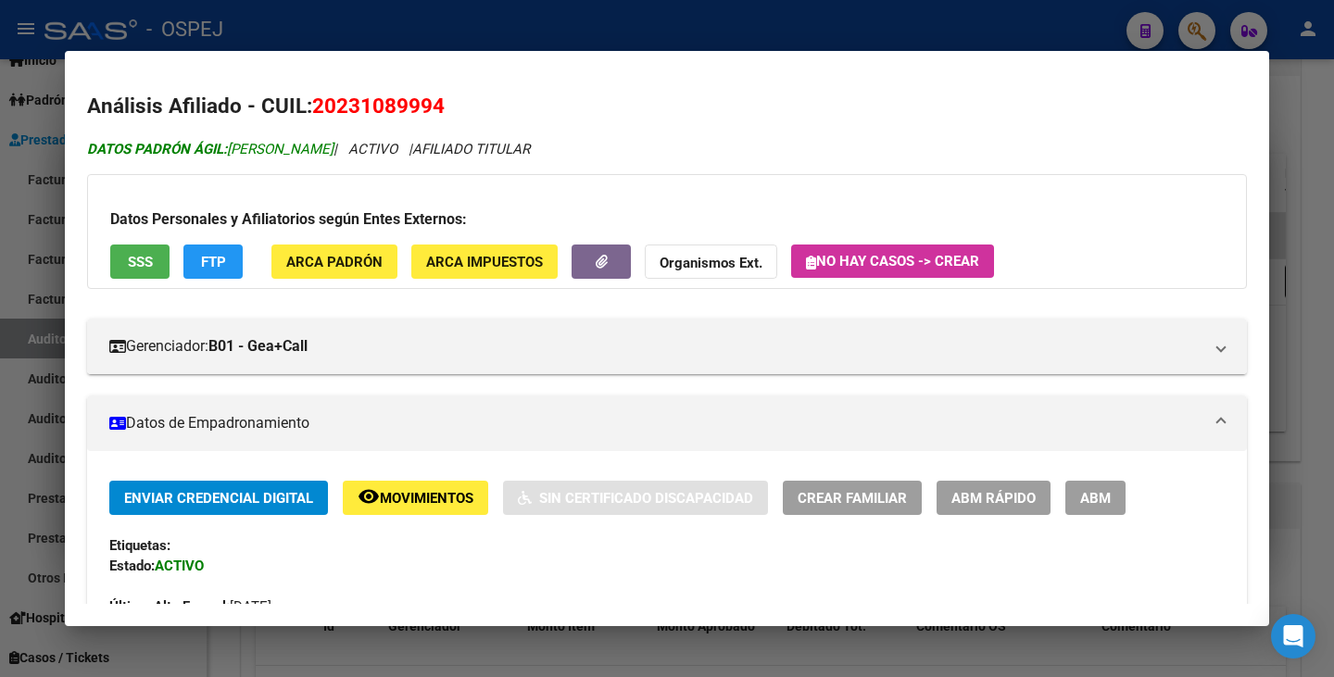
copy span "[PERSON_NAME]"
